Goal: Information Seeking & Learning: Learn about a topic

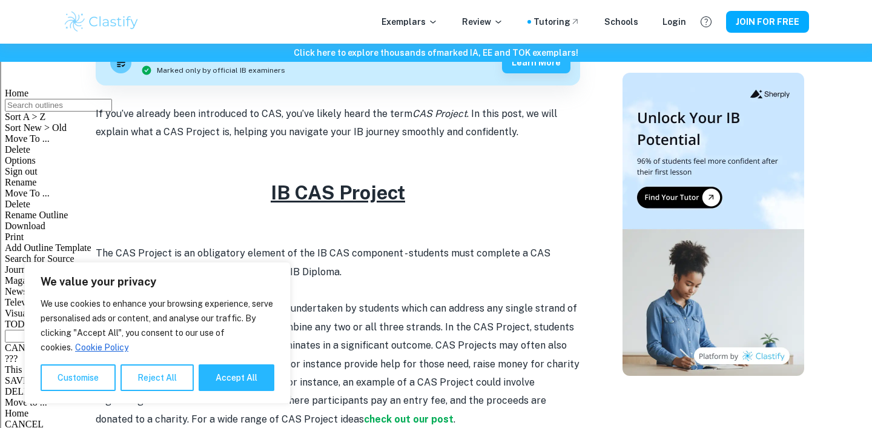
click at [432, 196] on h2 "IB CAS Project" at bounding box center [338, 192] width 485 height 29
drag, startPoint x: 432, startPoint y: 196, endPoint x: 237, endPoint y: 196, distance: 195.0
click at [237, 196] on h2 "IB CAS Project" at bounding box center [338, 192] width 485 height 29
drag, startPoint x: 286, startPoint y: 190, endPoint x: 470, endPoint y: 191, distance: 183.5
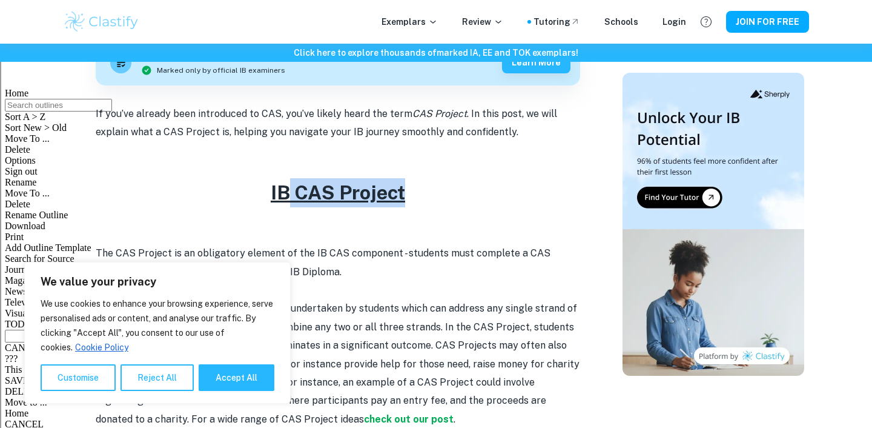
click at [470, 191] on h2 "IB CAS Project" at bounding box center [338, 192] width 485 height 29
drag, startPoint x: 462, startPoint y: 193, endPoint x: 258, endPoint y: 189, distance: 203.6
click at [257, 189] on h2 "IB CAS Project" at bounding box center [338, 192] width 485 height 29
click at [258, 189] on h2 "IB CAS Project" at bounding box center [338, 192] width 485 height 29
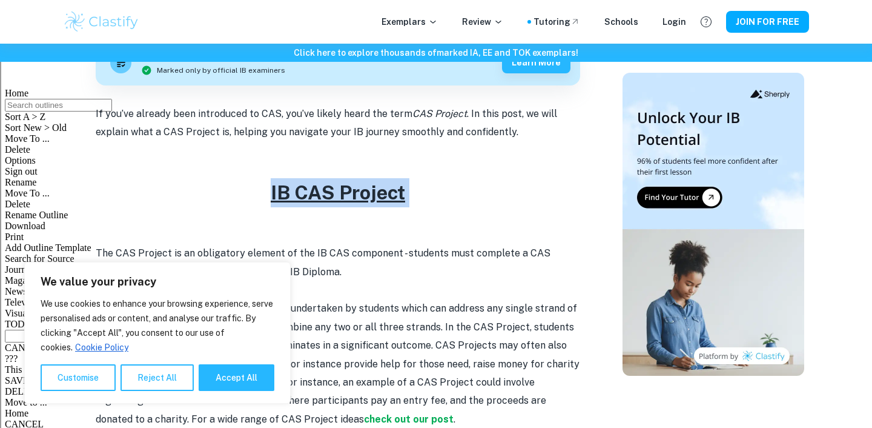
drag, startPoint x: 258, startPoint y: 189, endPoint x: 434, endPoint y: 200, distance: 176.0
click at [434, 200] on h2 "IB CAS Project" at bounding box center [338, 192] width 485 height 29
